Goal: Find contact information: Find contact information

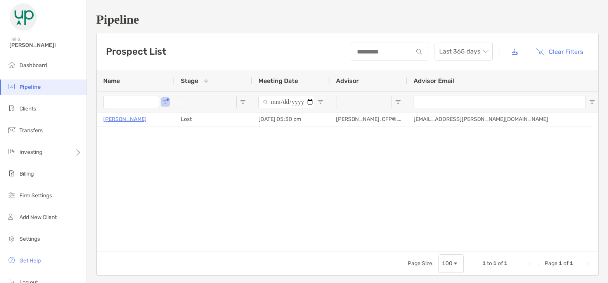
type input "****"
click at [139, 104] on input "****" at bounding box center [131, 102] width 56 height 12
click at [164, 101] on span "Open Filter Menu" at bounding box center [165, 102] width 6 height 6
drag, startPoint x: 120, startPoint y: 141, endPoint x: 73, endPoint y: 140, distance: 46.5
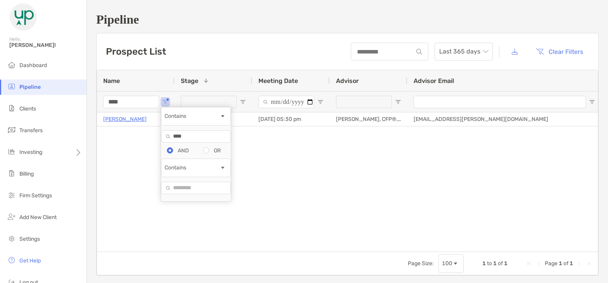
click at [76, 140] on div "Pipeline Hello, Grace! Dashboard Pipeline Clients Transfers Investing Billing F…" at bounding box center [304, 141] width 608 height 283
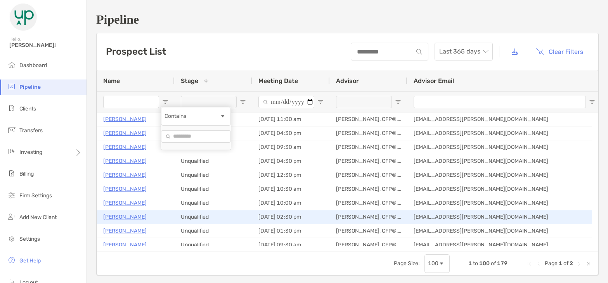
click at [217, 228] on div "Unqualified" at bounding box center [214, 231] width 78 height 14
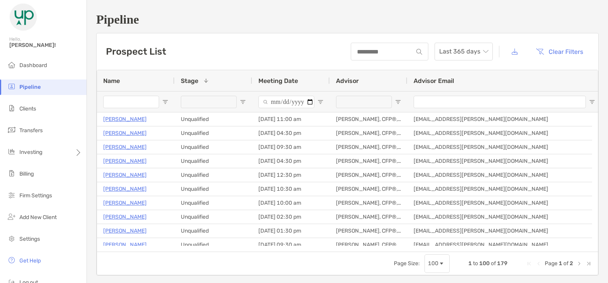
click at [242, 102] on span "Open Filter Menu" at bounding box center [243, 102] width 6 height 6
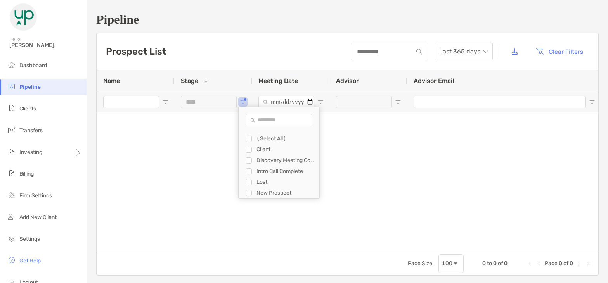
type input "**********"
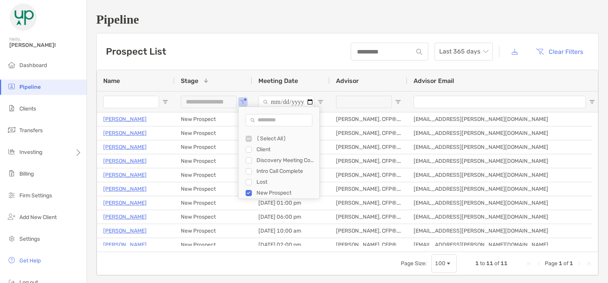
click at [209, 56] on div "Prospect List Last 365 days Clear Filters" at bounding box center [347, 51] width 501 height 36
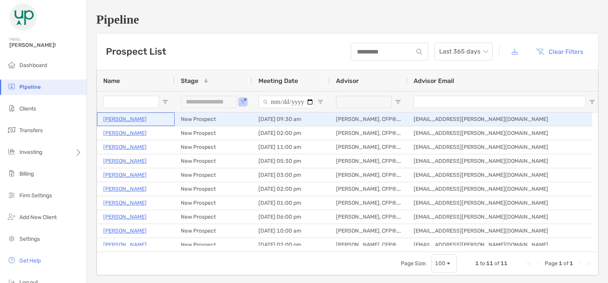
click at [127, 117] on p "Brendan Rielly" at bounding box center [124, 119] width 43 height 10
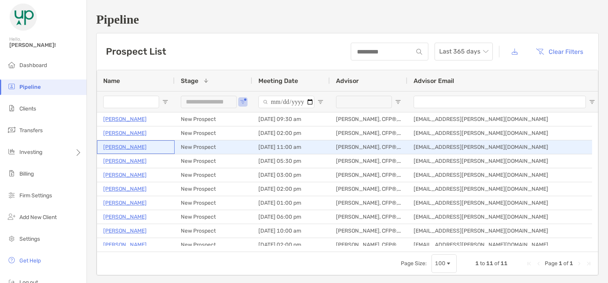
click at [116, 145] on p "[PERSON_NAME]" at bounding box center [124, 147] width 43 height 10
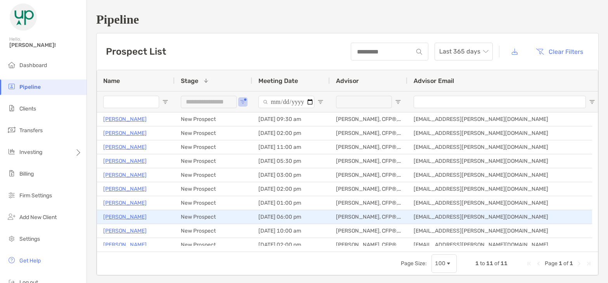
click at [124, 216] on p "Sheila Hess" at bounding box center [124, 217] width 43 height 10
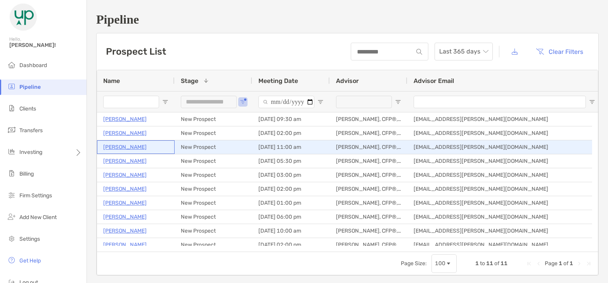
click at [117, 147] on p "[PERSON_NAME]" at bounding box center [124, 147] width 43 height 10
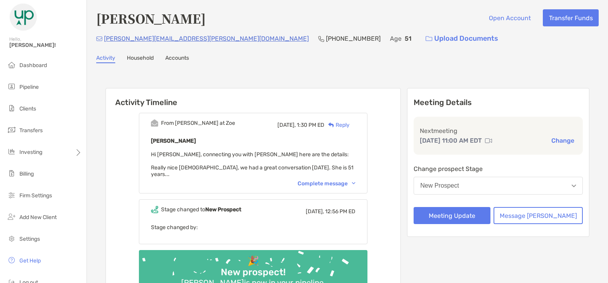
click at [329, 180] on div "Complete message" at bounding box center [326, 183] width 58 height 7
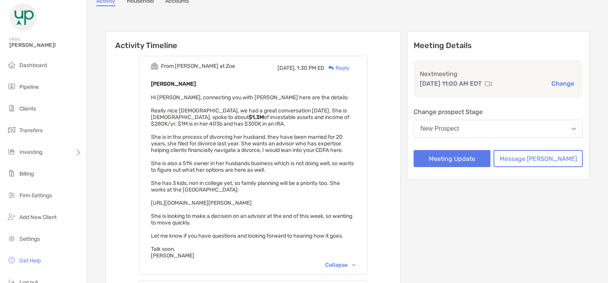
scroll to position [78, 0]
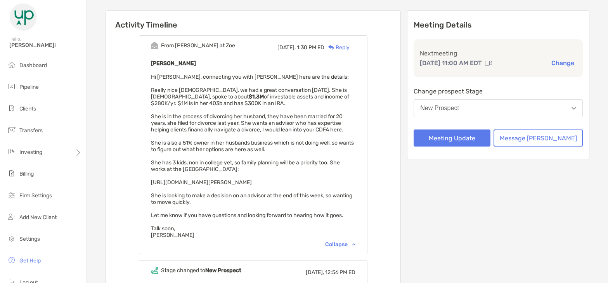
drag, startPoint x: 162, startPoint y: 88, endPoint x: 264, endPoint y: 170, distance: 131.1
click at [264, 170] on div "From Paul at Zoe Yesterday, 1:30 PM ED Reply Stephanie O'Connor Hi Grace, conne…" at bounding box center [253, 144] width 228 height 219
drag, startPoint x: 264, startPoint y: 170, endPoint x: 222, endPoint y: 175, distance: 42.5
drag, startPoint x: 222, startPoint y: 175, endPoint x: 255, endPoint y: 168, distance: 33.9
click at [255, 168] on div "Stephanie O'Connor Hi Grace, connecting you with Stephanie here are the details…" at bounding box center [253, 149] width 204 height 180
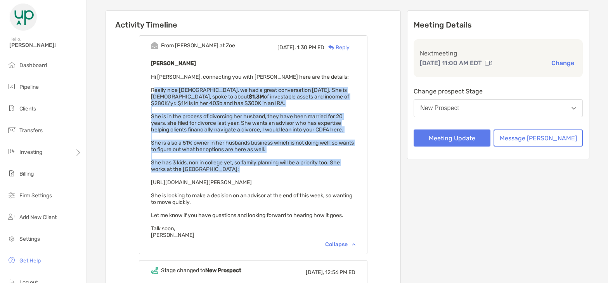
drag, startPoint x: 256, startPoint y: 169, endPoint x: 165, endPoint y: 88, distance: 121.4
click at [165, 88] on div "Stephanie O'Connor Hi Grace, connecting you with Stephanie here are the details…" at bounding box center [253, 149] width 204 height 180
drag, startPoint x: 165, startPoint y: 88, endPoint x: 166, endPoint y: 92, distance: 3.9
copy span "Really nice lady, we had a great conversation today. She is 51 years old, spoke…"
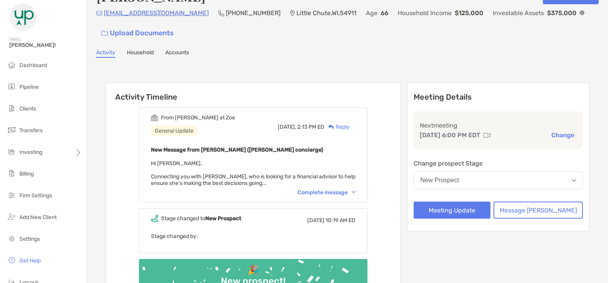
scroll to position [39, 0]
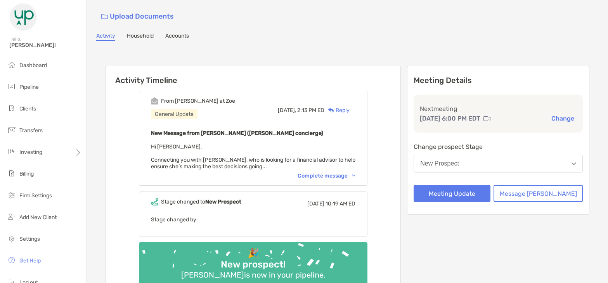
click at [339, 174] on div "Complete message" at bounding box center [326, 176] width 58 height 7
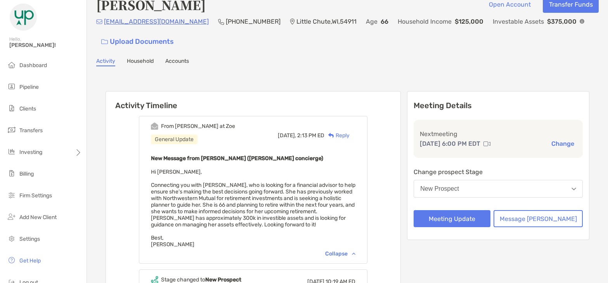
scroll to position [0, 0]
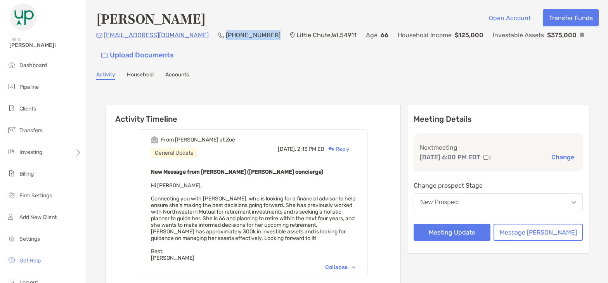
drag, startPoint x: 248, startPoint y: 31, endPoint x: 203, endPoint y: 35, distance: 45.1
click at [203, 35] on div "sheilahess2001@yahoo.com (920) 810-3759 Little Chute , WI , 54911 Age 66 Househ…" at bounding box center [347, 46] width 502 height 33
copy p "(920) 810-3759"
click at [243, 35] on p "(920) 810-3759" at bounding box center [253, 35] width 55 height 10
drag, startPoint x: 249, startPoint y: 35, endPoint x: 201, endPoint y: 36, distance: 48.5
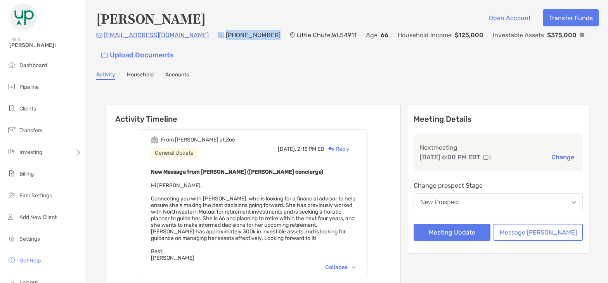
click at [201, 36] on div "sheilahess2001@yahoo.com (920) 810-3759 Little Chute , WI , 54911 Age 66 Househ…" at bounding box center [347, 46] width 502 height 33
copy div "(920) 810-3759"
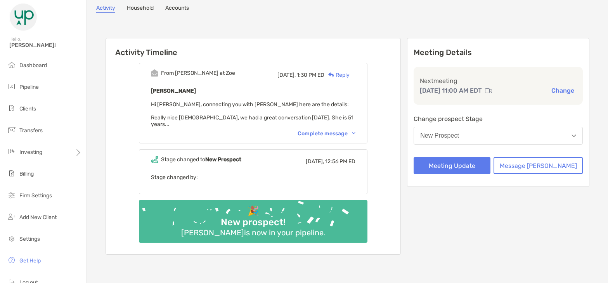
scroll to position [48, 0]
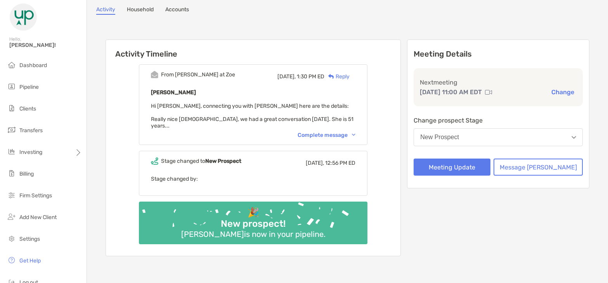
click at [333, 132] on div "Complete message" at bounding box center [326, 135] width 58 height 7
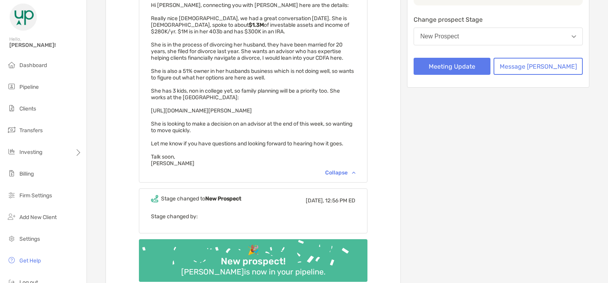
scroll to position [165, 0]
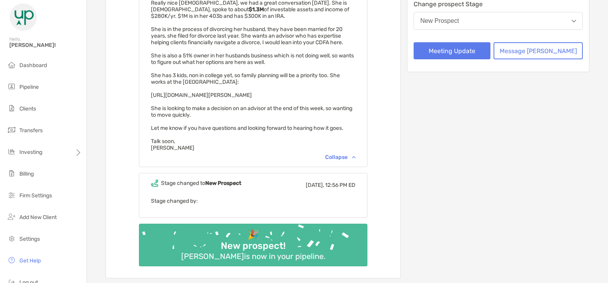
drag, startPoint x: 309, startPoint y: 95, endPoint x: 162, endPoint y: 94, distance: 147.0
click at [162, 94] on div "From [PERSON_NAME] at Zoe [DATE], 1:30 PM ED Reply [PERSON_NAME] Hi [PERSON_NAM…" at bounding box center [253, 57] width 228 height 219
drag, startPoint x: 162, startPoint y: 94, endPoint x: 167, endPoint y: 97, distance: 6.5
copy span "[URL][DOMAIN_NAME][PERSON_NAME]"
